Goal: Information Seeking & Learning: Learn about a topic

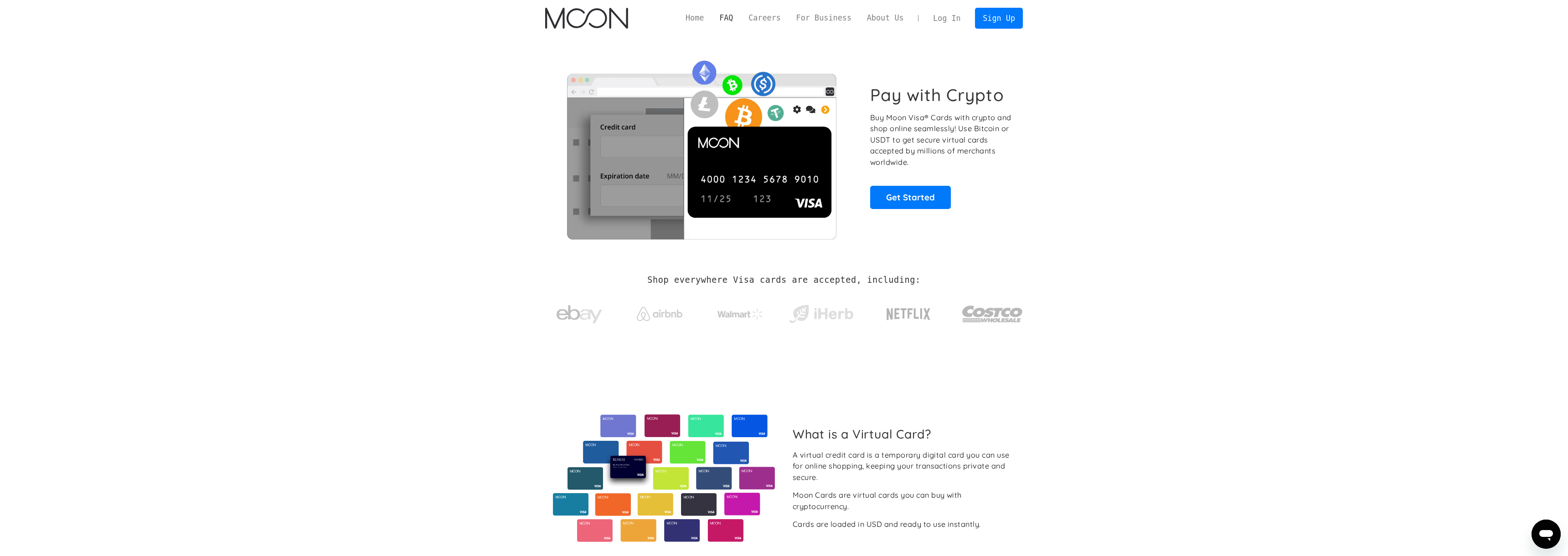
click at [724, 18] on link "FAQ" at bounding box center [726, 18] width 30 height 11
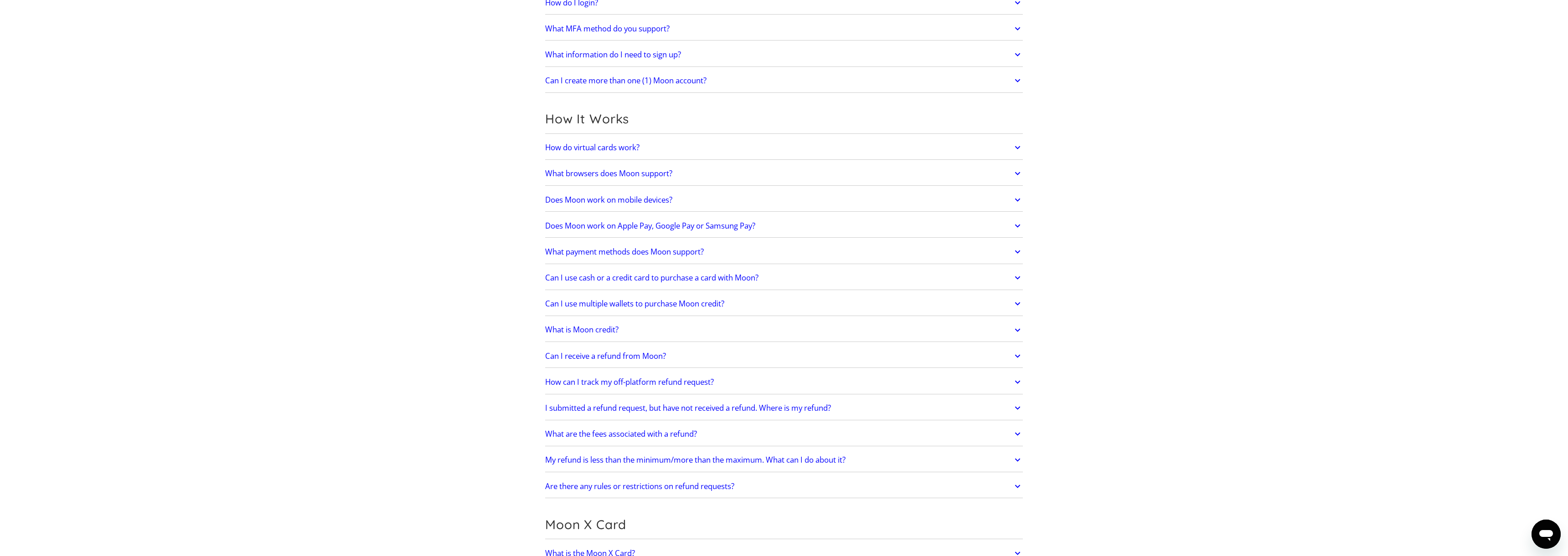
scroll to position [187, 0]
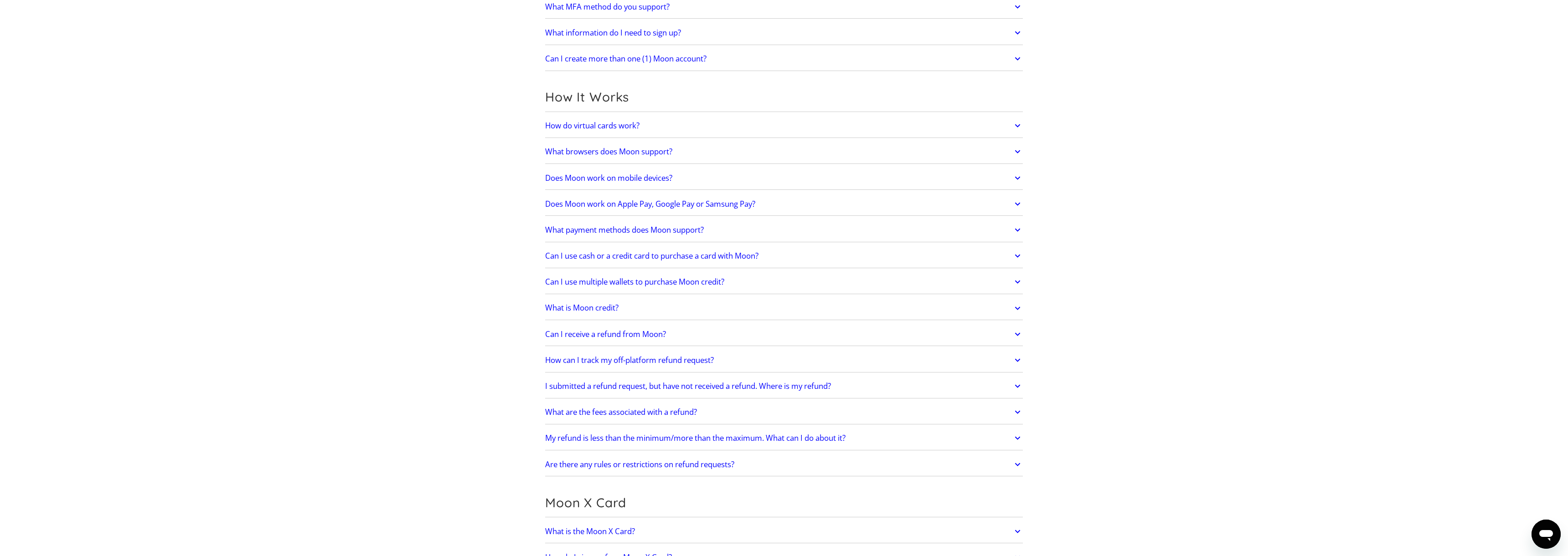
click at [577, 201] on h2 "Does Moon work on Apple Pay, Google Pay or Samsung Pay?" at bounding box center [650, 204] width 210 height 9
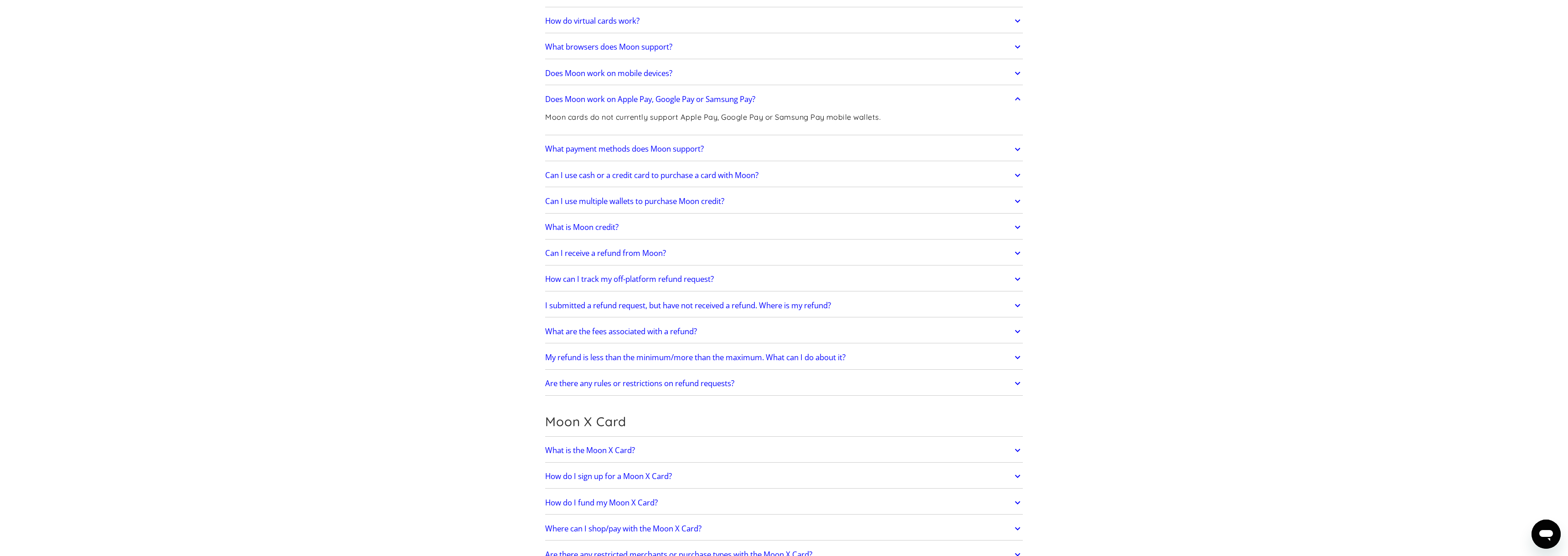
scroll to position [295, 0]
click at [618, 248] on h2 "Can I receive a refund from Moon?" at bounding box center [605, 251] width 121 height 9
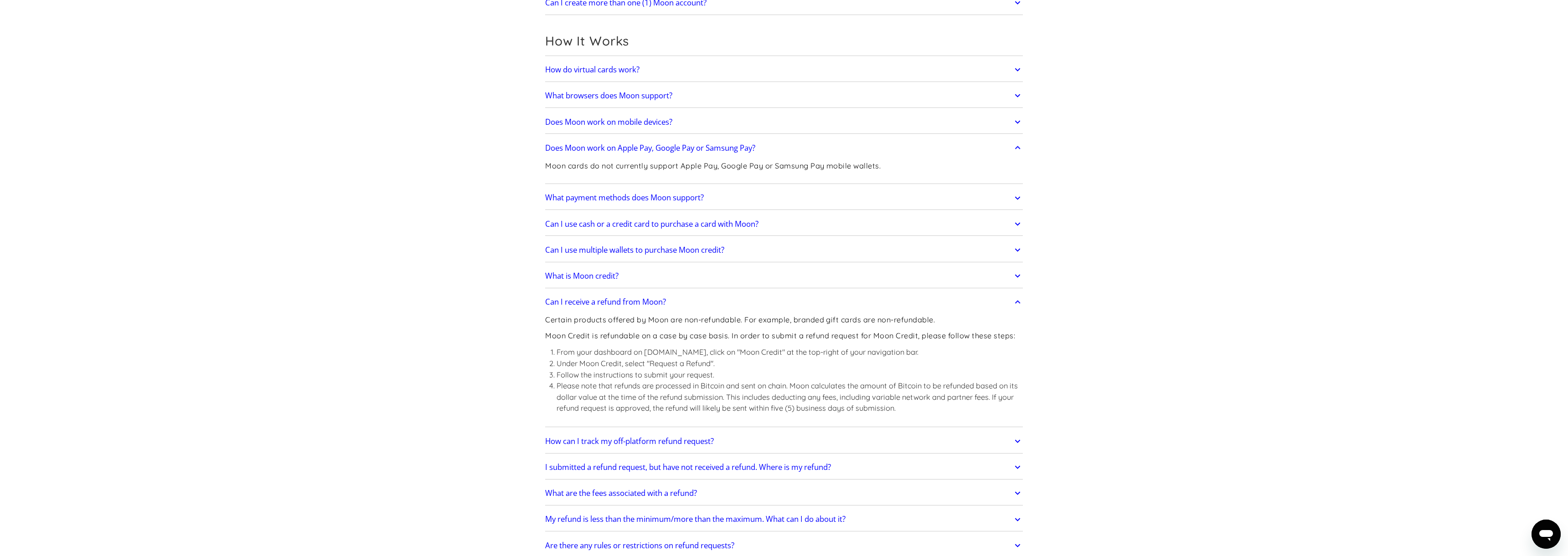
scroll to position [241, 0]
click at [555, 227] on h2 "Can I use cash or a credit card to purchase a card with Moon?" at bounding box center [651, 226] width 213 height 9
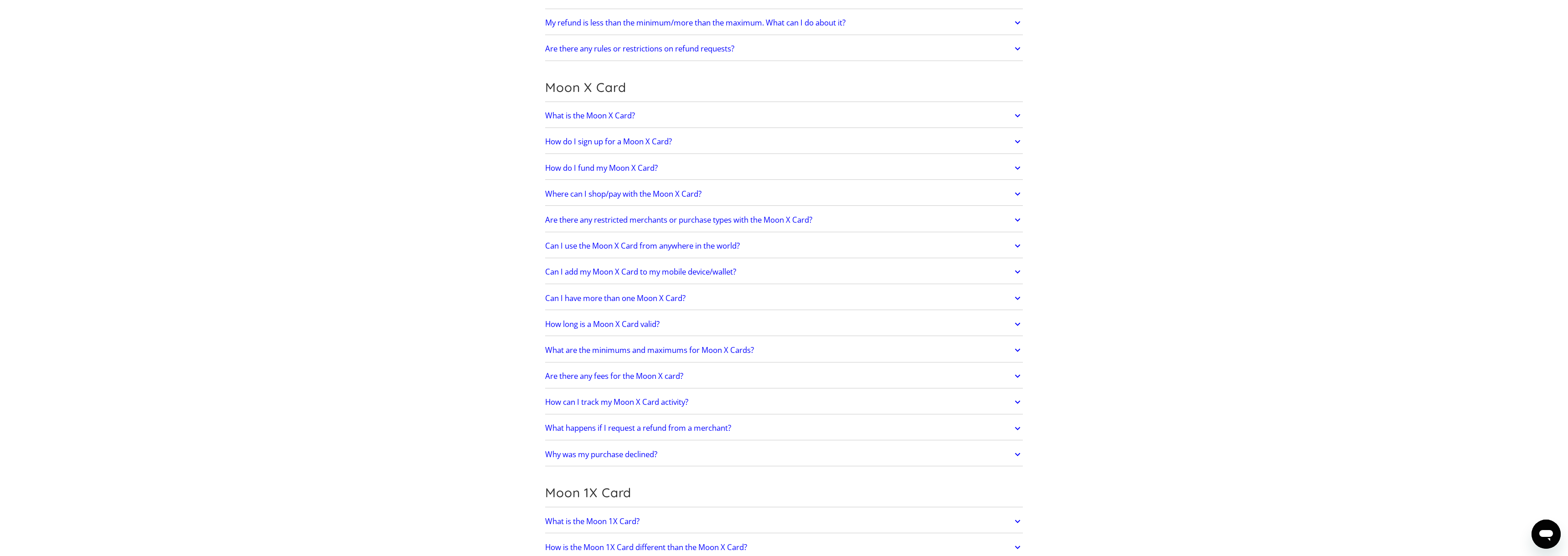
scroll to position [766, 0]
click at [593, 240] on h2 "Can I use the Moon X Card from anywhere in the world?" at bounding box center [642, 244] width 195 height 9
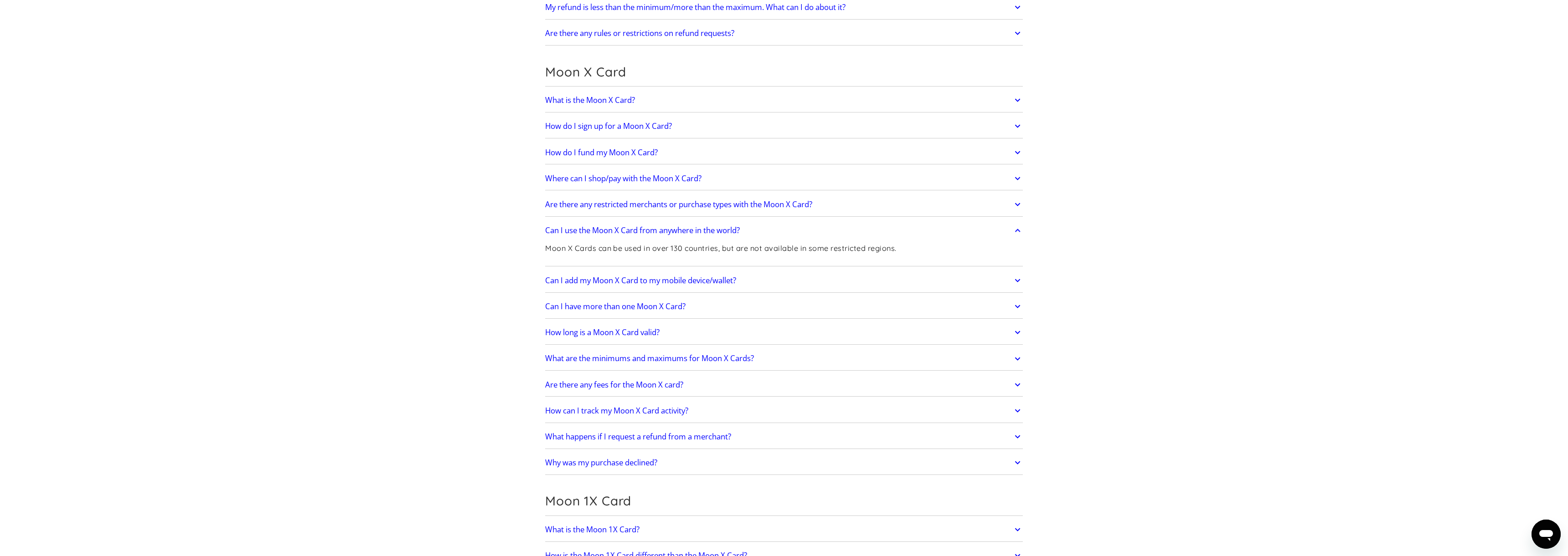
scroll to position [780, 0]
click at [590, 279] on h2 "Can I add my Moon X Card to my mobile device/wallet?" at bounding box center [640, 280] width 191 height 9
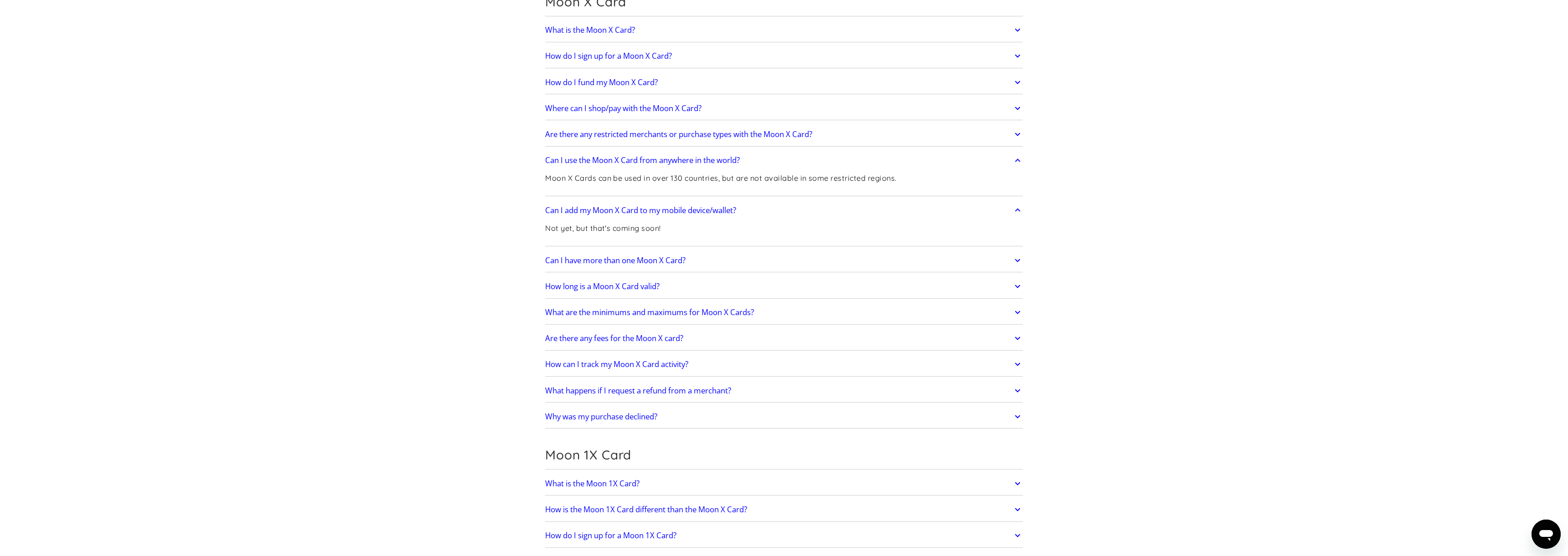
scroll to position [851, 0]
click at [600, 271] on div "Can I have more than one Moon X Card? Yes! Your first Moon X Card is free. Each…" at bounding box center [784, 260] width 478 height 24
click at [597, 259] on h2 "Can I have more than one Moon X Card?" at bounding box center [615, 260] width 140 height 9
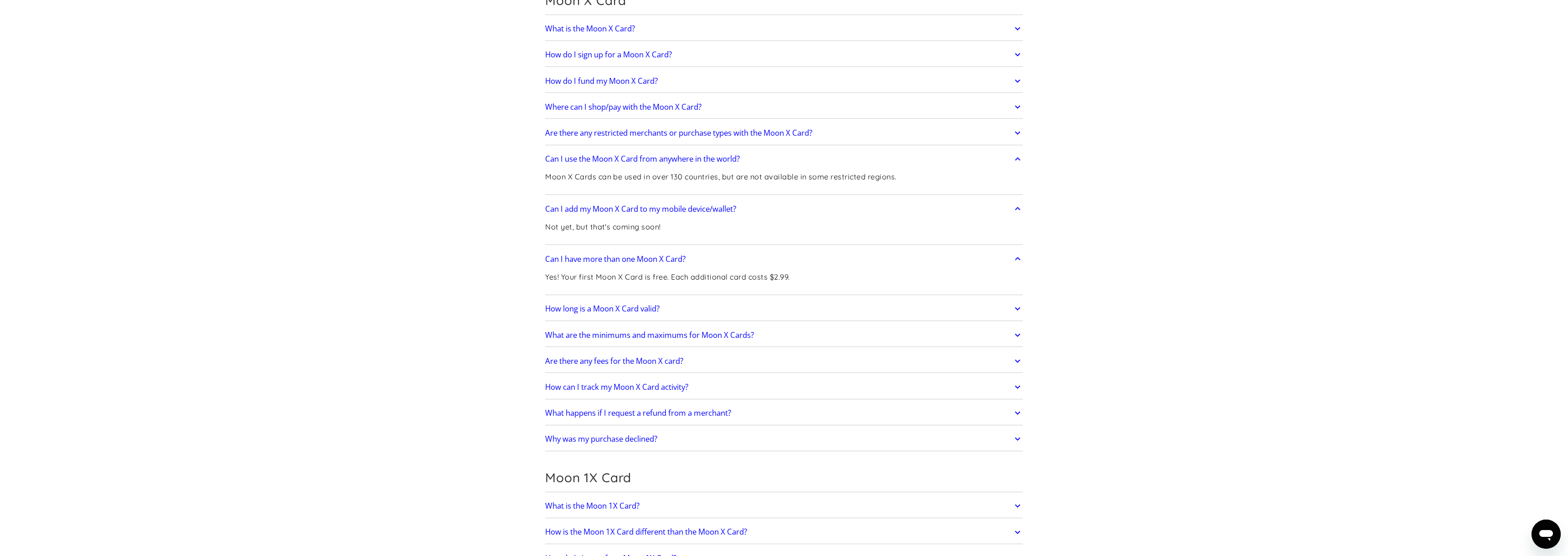
click at [607, 412] on h2 "What happens if I request a refund from a merchant?" at bounding box center [638, 413] width 186 height 9
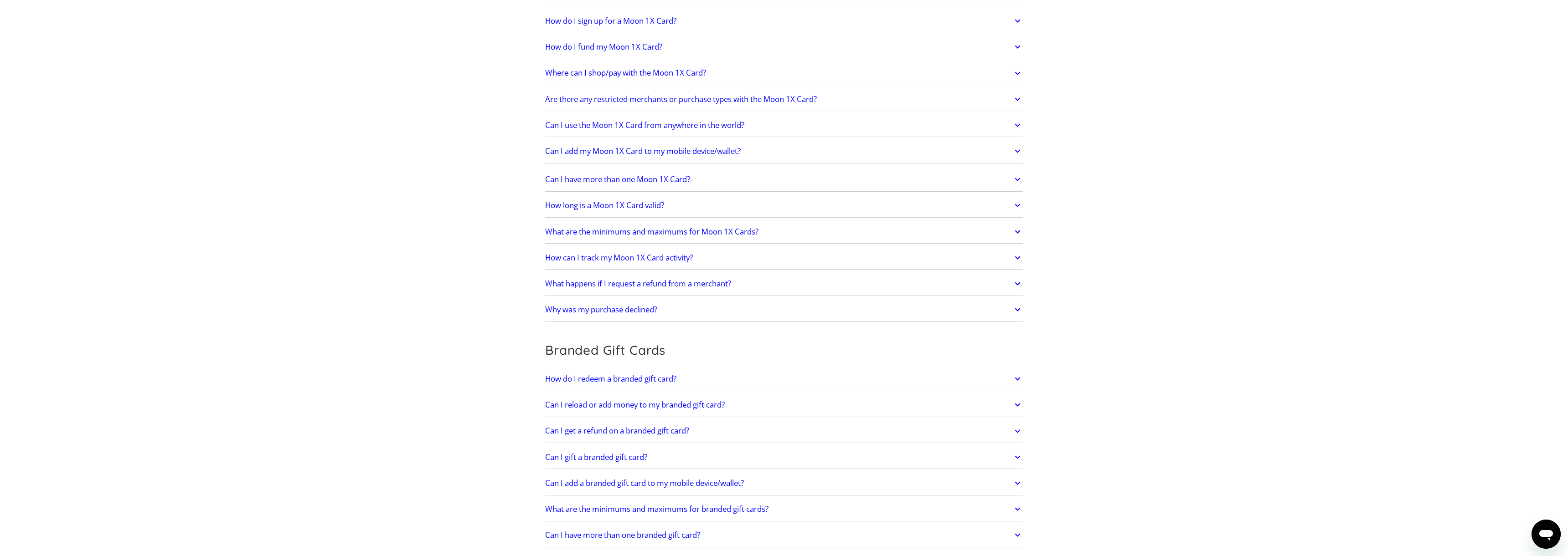
scroll to position [1475, 0]
click at [615, 279] on h2 "What happens if I request a refund from a merchant?" at bounding box center [638, 282] width 186 height 9
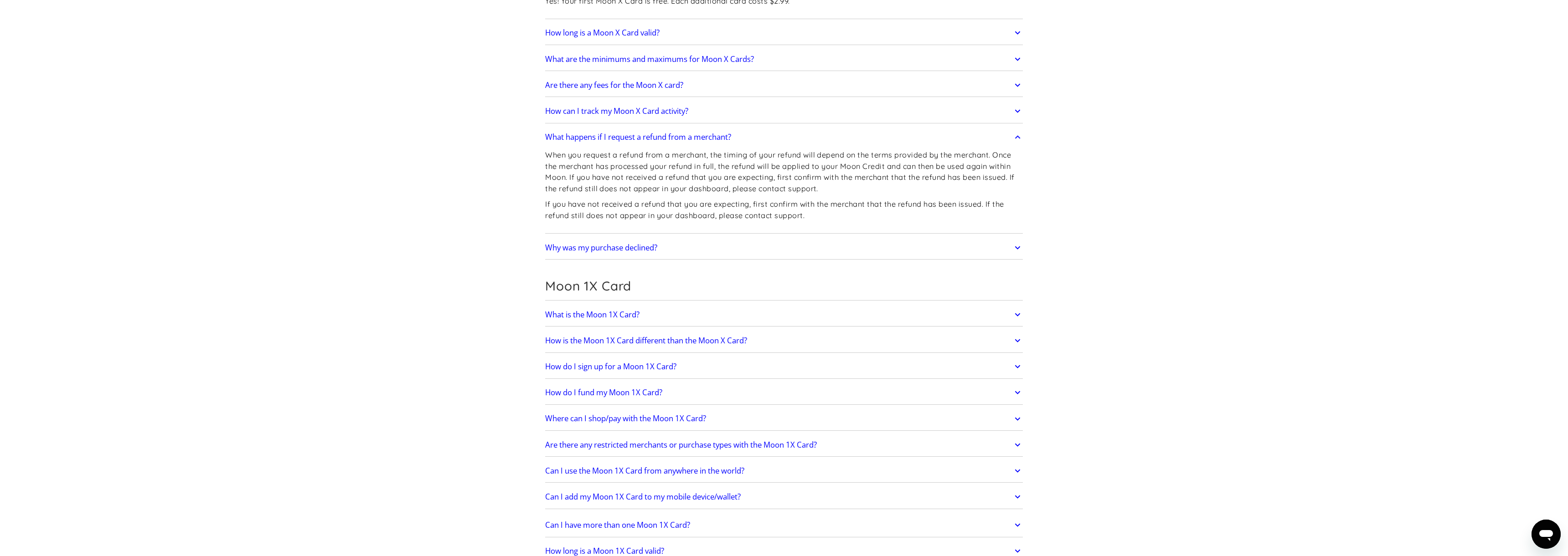
scroll to position [1127, 0]
